Goal: Find specific page/section: Find specific page/section

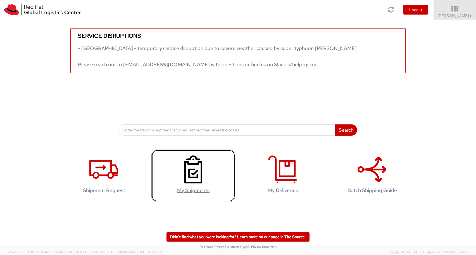
click at [191, 160] on icon at bounding box center [193, 169] width 29 height 28
